Goal: Task Accomplishment & Management: Use online tool/utility

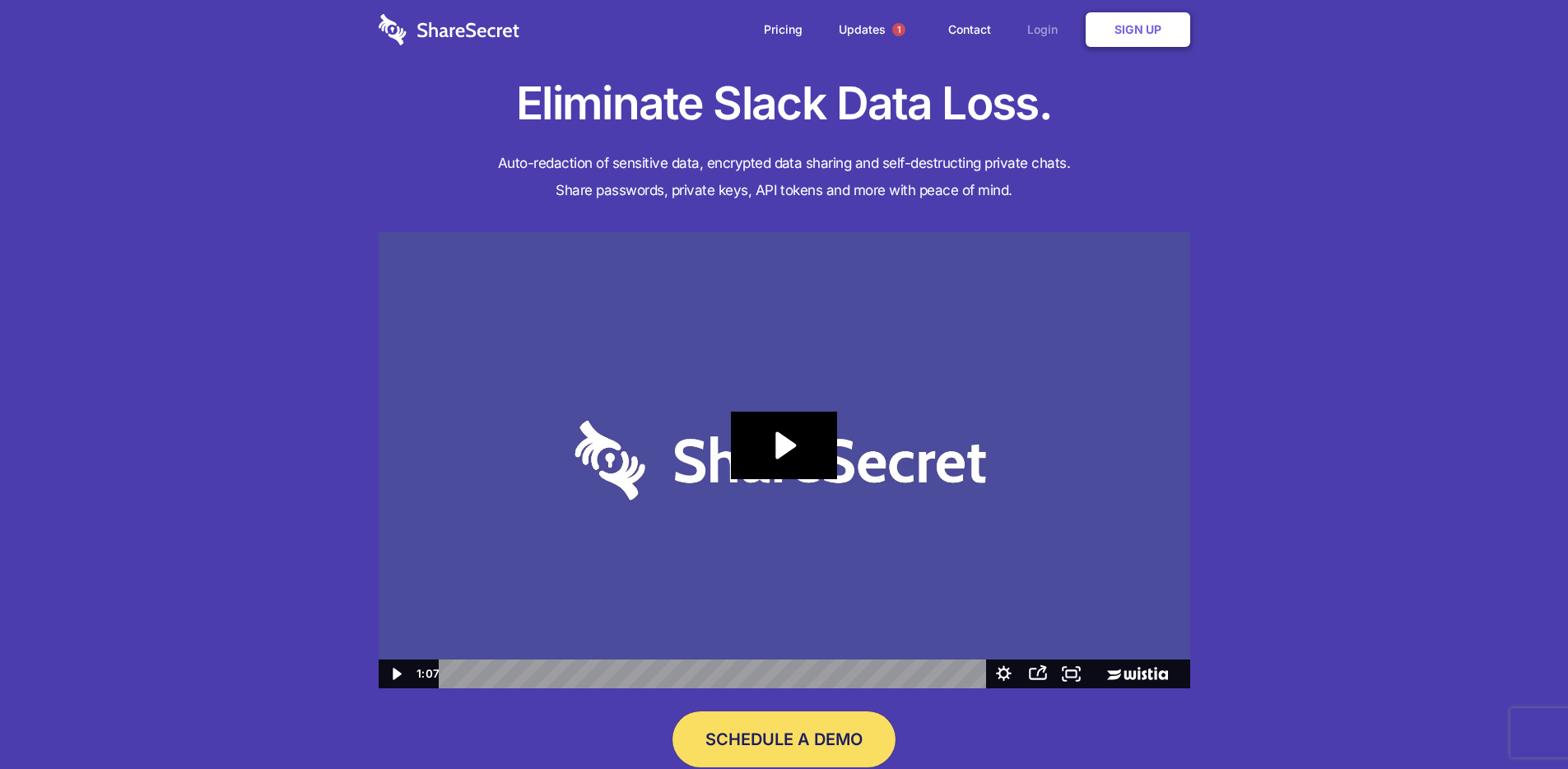
click at [1029, 22] on link "Login" at bounding box center [1046, 29] width 72 height 51
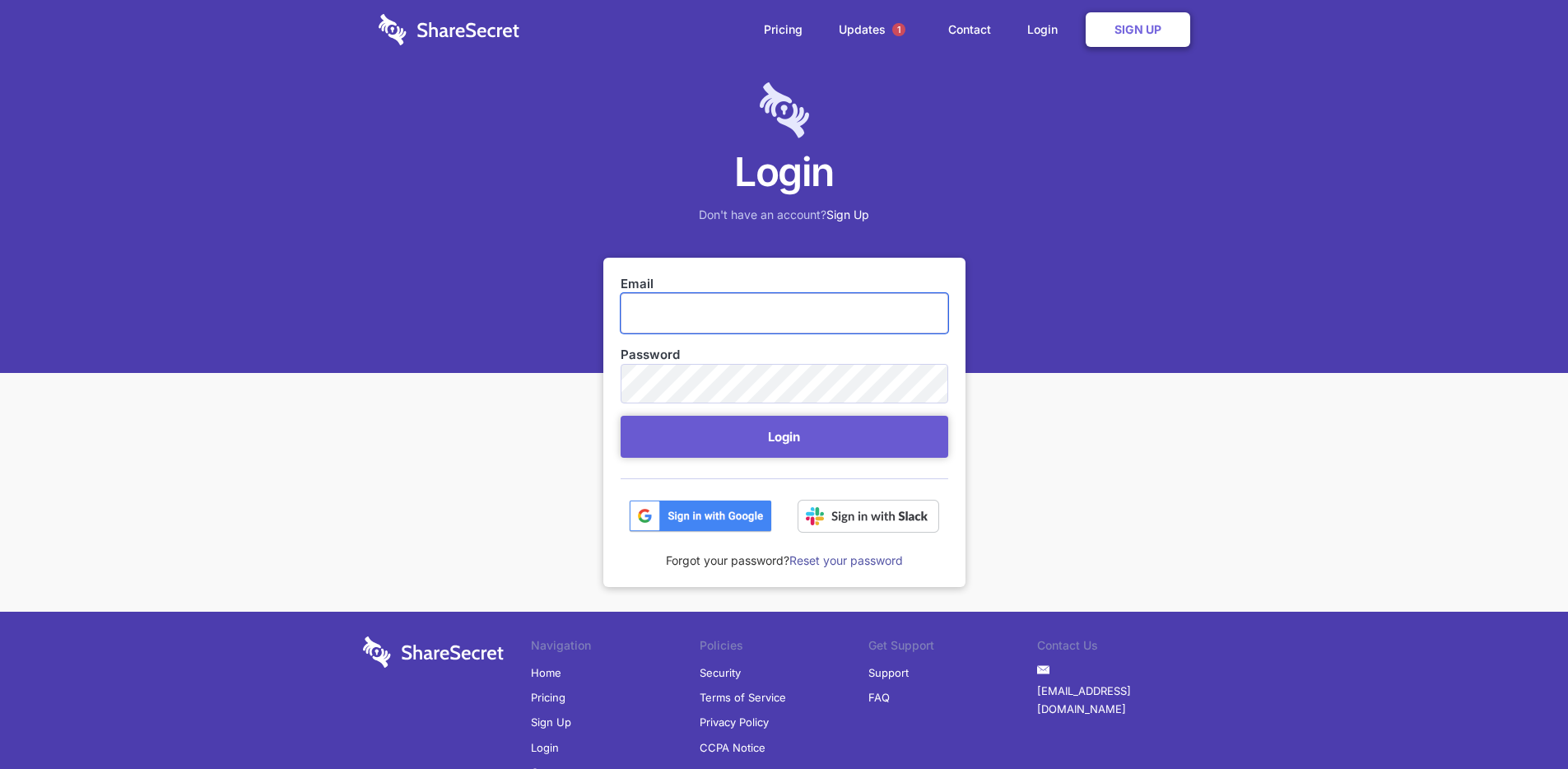
type input "[EMAIL_ADDRESS][DOMAIN_NAME]"
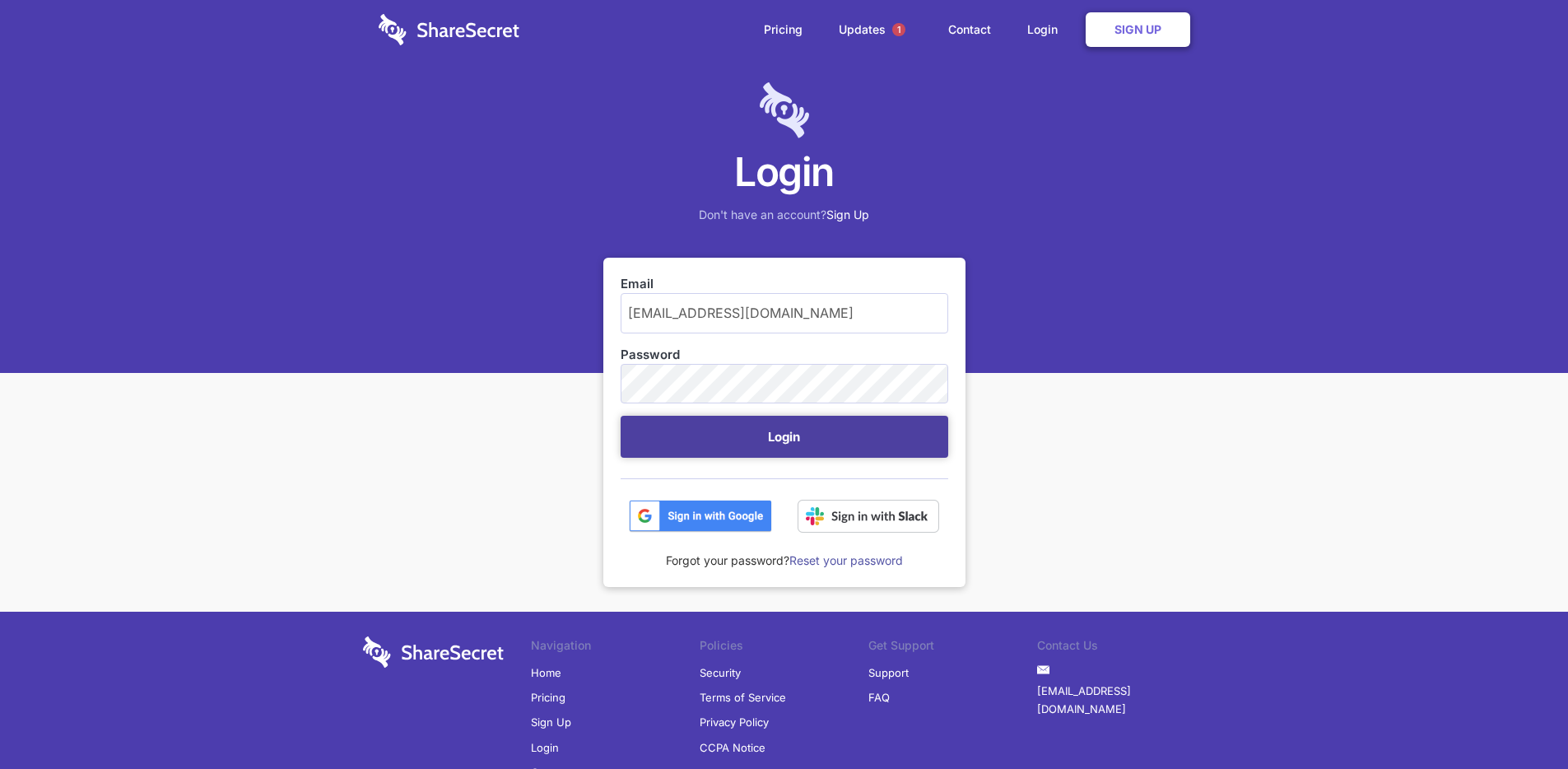
click at [715, 428] on button "Login" at bounding box center [784, 436] width 328 height 42
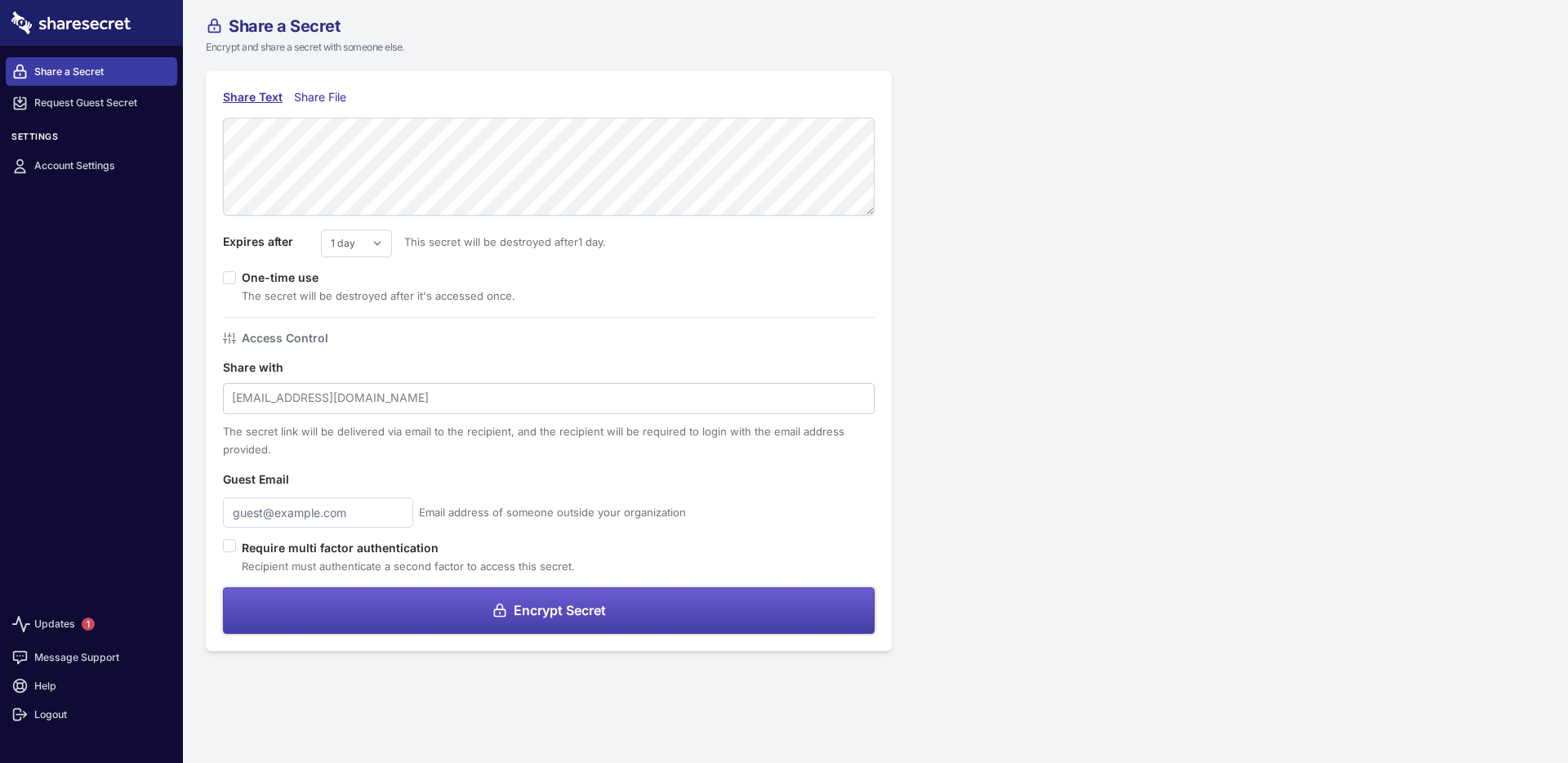
click at [582, 619] on button "Encrypt Secret" at bounding box center [549, 610] width 652 height 46
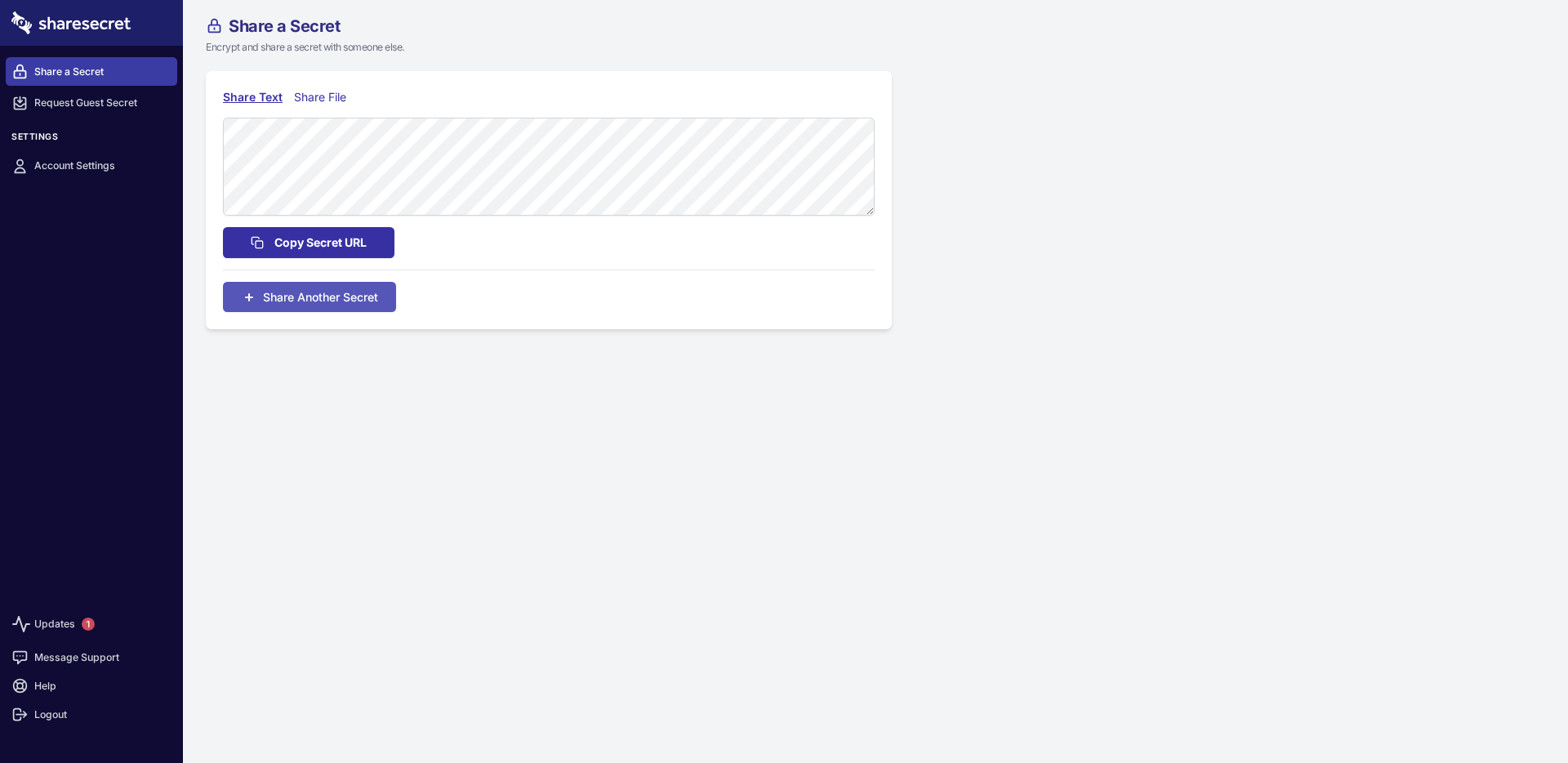
click at [323, 247] on span "Copy Secret URL" at bounding box center [320, 242] width 92 height 18
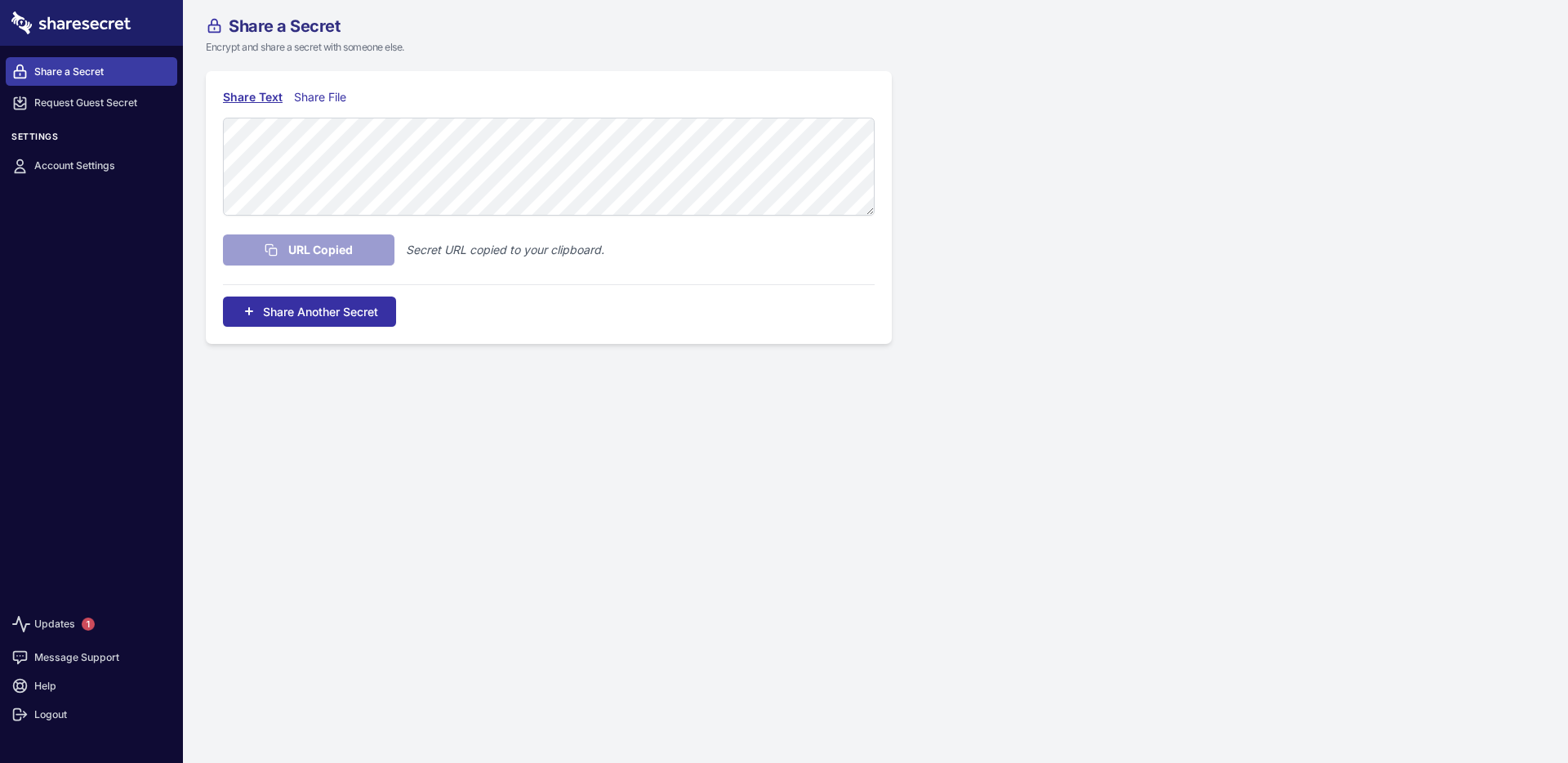
click at [327, 314] on span "Share Another Secret" at bounding box center [320, 311] width 115 height 17
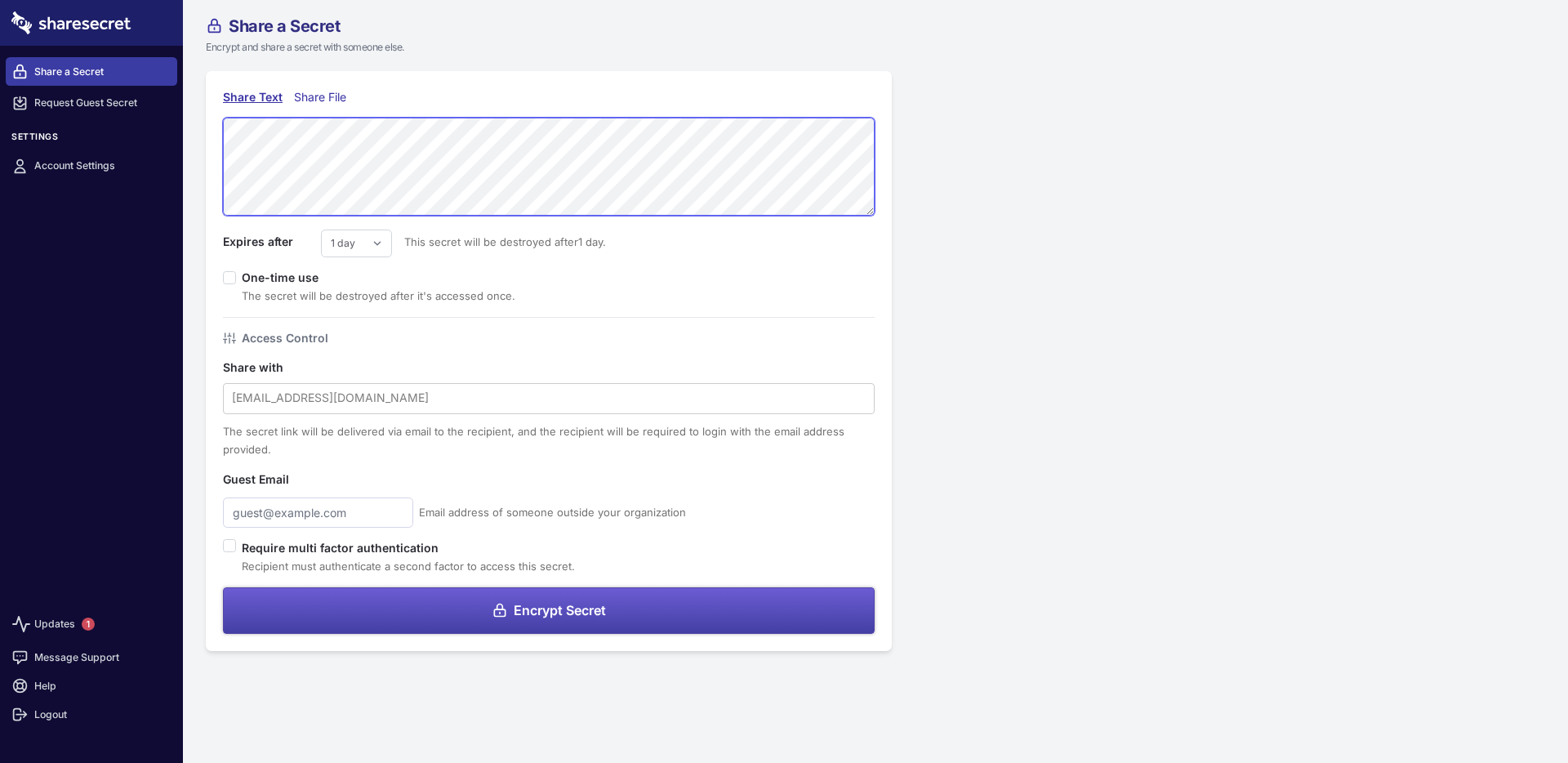
click at [190, 114] on div "Share Text Share File Expires after 1 day 2 days 3 days 4 days 5 days 6 days 7 …" at bounding box center [549, 361] width 732 height 580
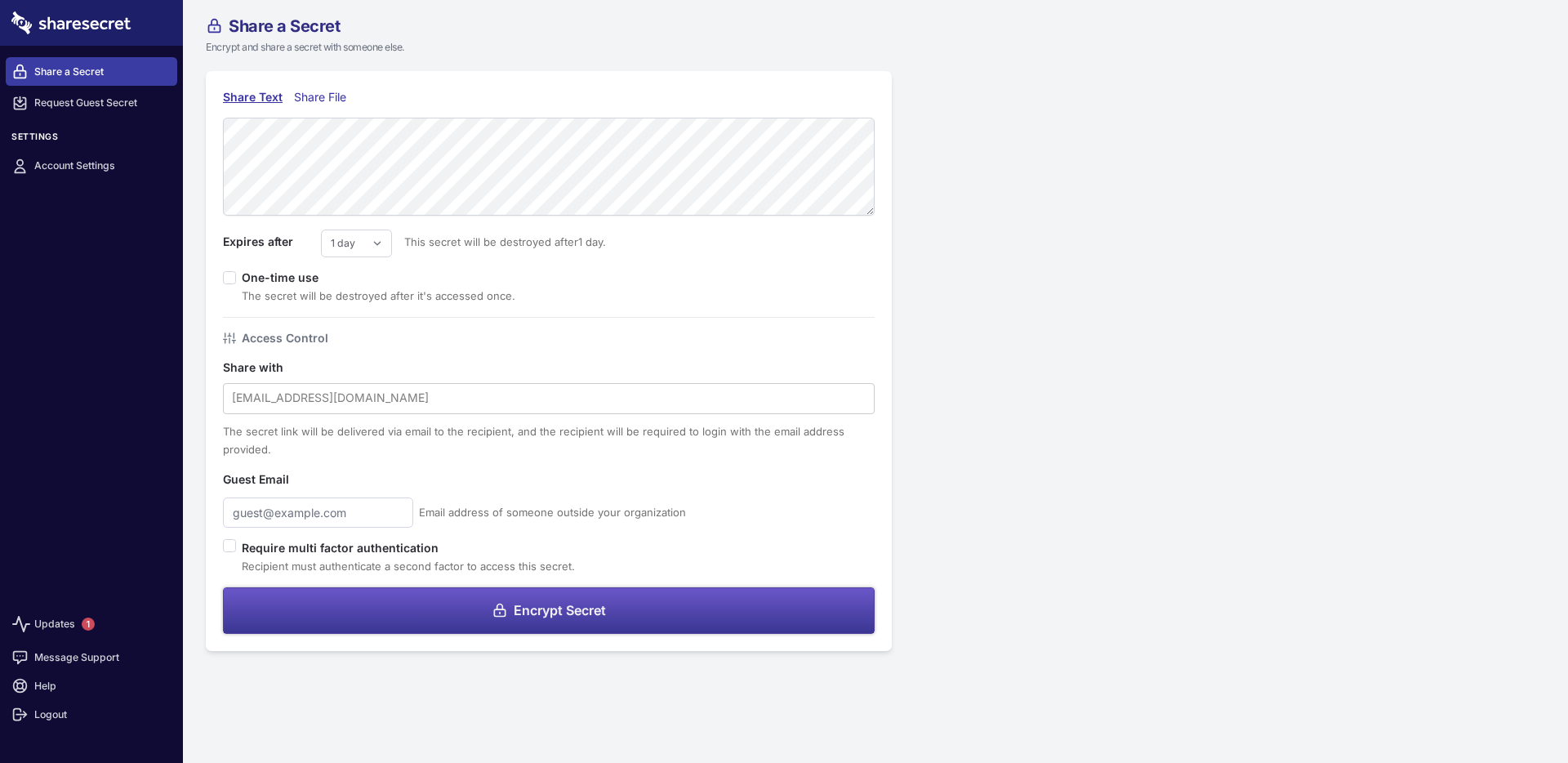
click at [468, 611] on button "Encrypt Secret" at bounding box center [549, 610] width 652 height 46
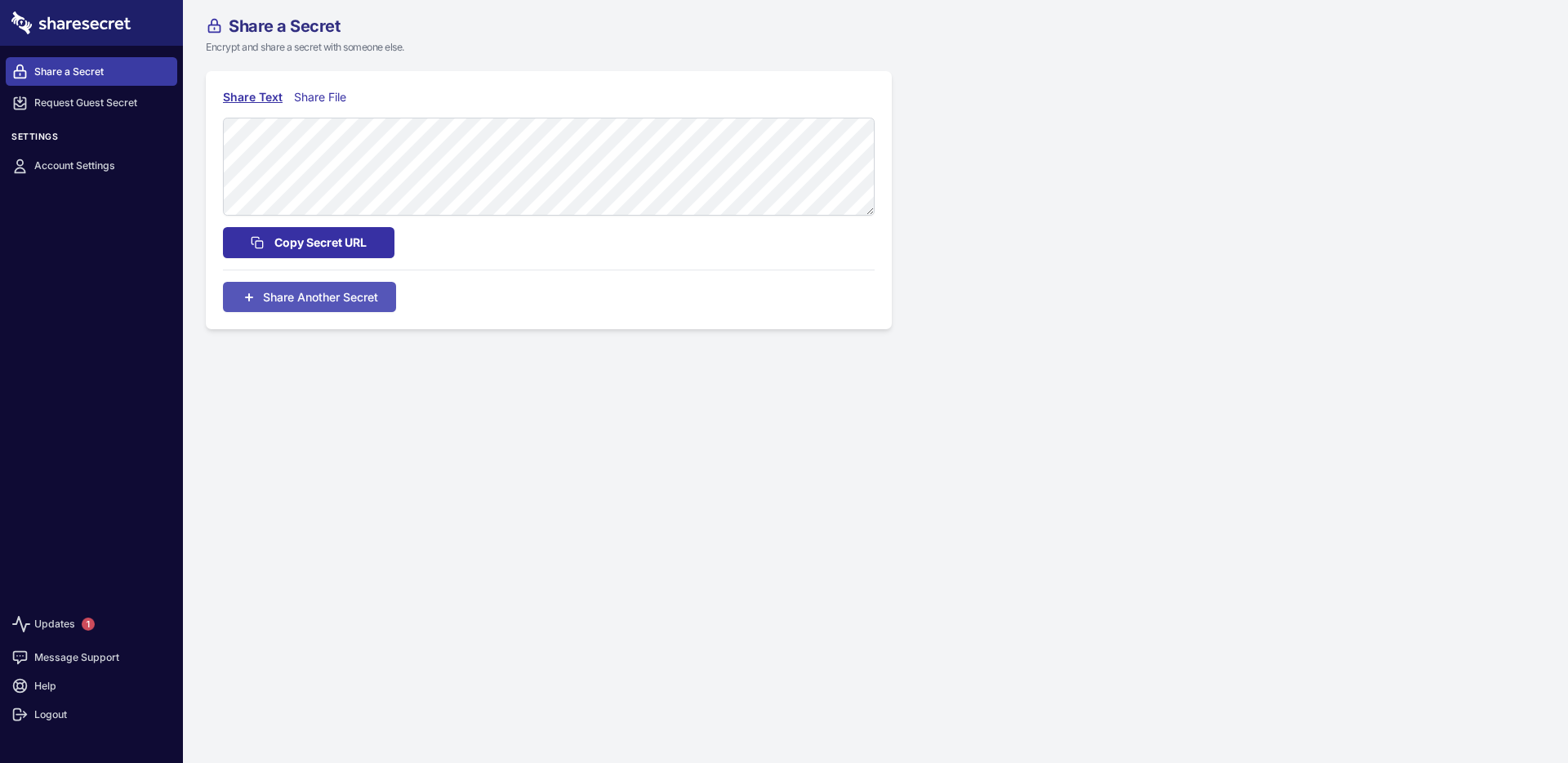
click at [348, 253] on button "Copy Secret URL" at bounding box center [309, 242] width 171 height 31
